Goal: Information Seeking & Learning: Learn about a topic

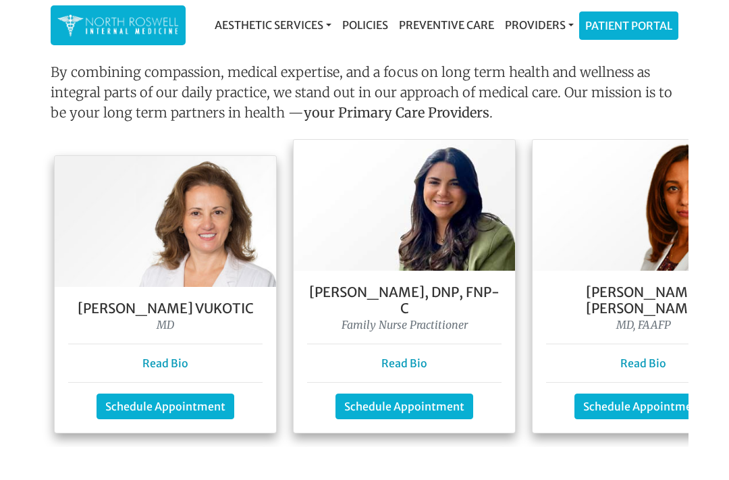
scroll to position [1153, 0]
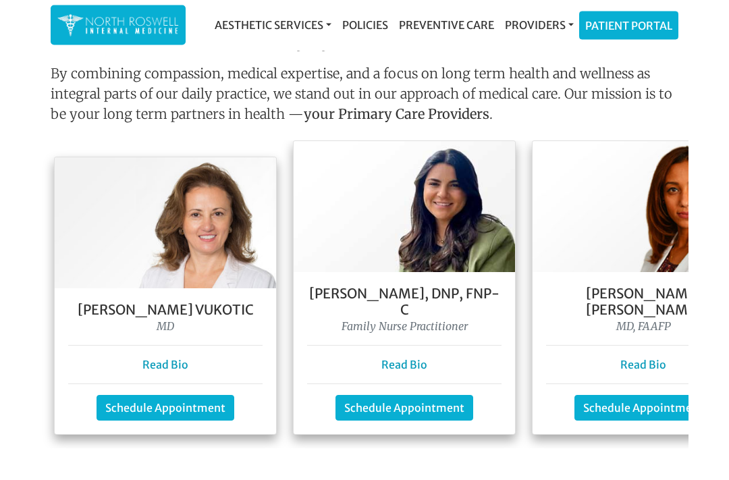
click at [186, 358] on link "Read Bio" at bounding box center [165, 364] width 46 height 13
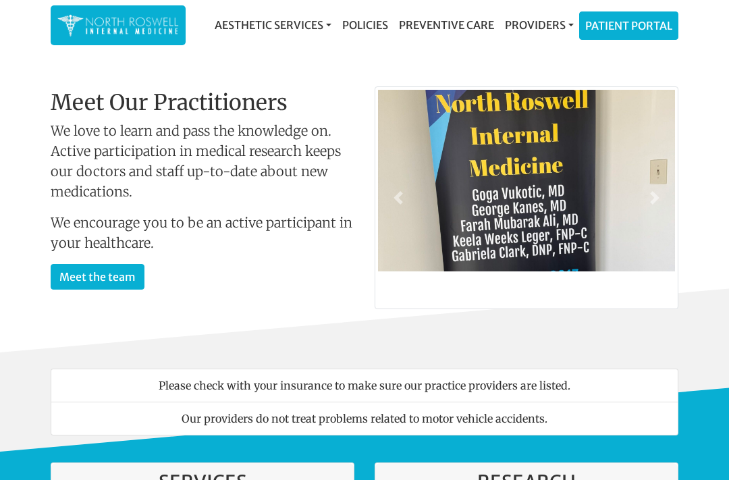
scroll to position [1184, 0]
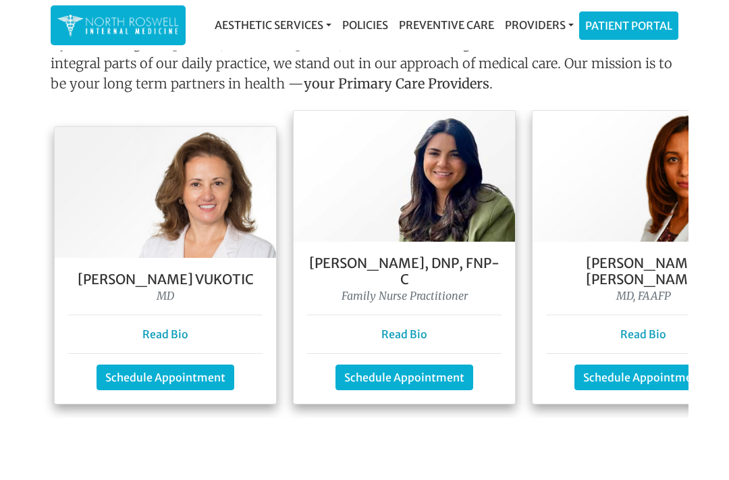
click at [439, 326] on p "Read Bio" at bounding box center [404, 334] width 194 height 16
click at [431, 326] on p "Read Bio" at bounding box center [404, 334] width 194 height 16
click at [426, 327] on link "Read Bio" at bounding box center [404, 333] width 46 height 13
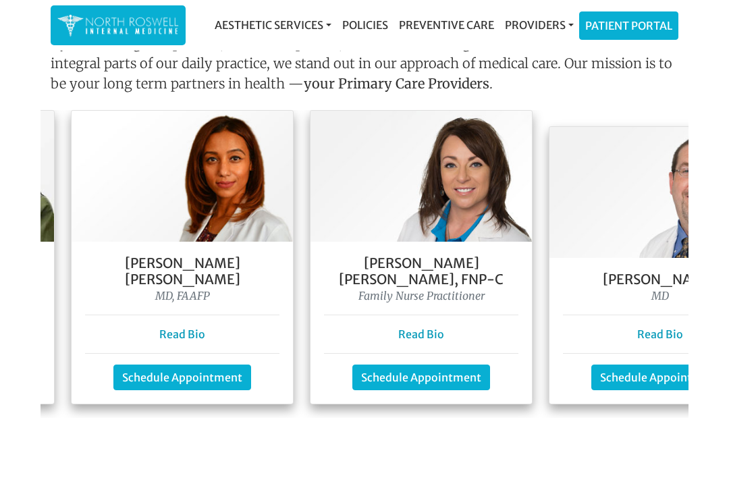
scroll to position [0, 462]
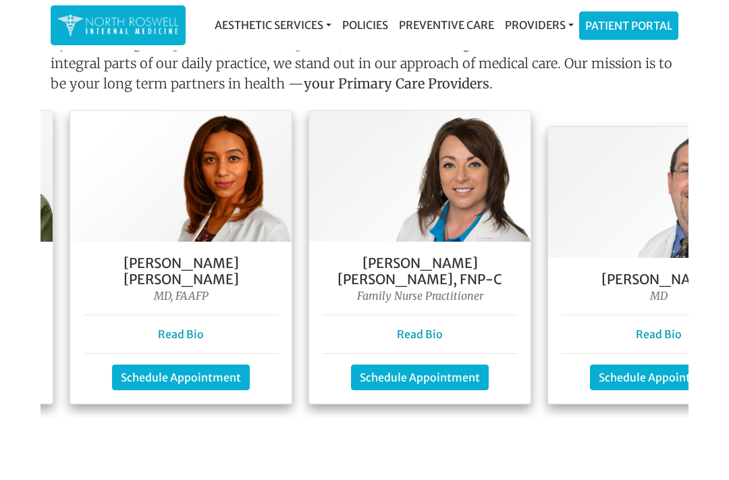
click at [454, 326] on p "Read Bio" at bounding box center [420, 334] width 194 height 16
click at [441, 327] on link "Read Bio" at bounding box center [420, 333] width 46 height 13
